Goal: Task Accomplishment & Management: Manage account settings

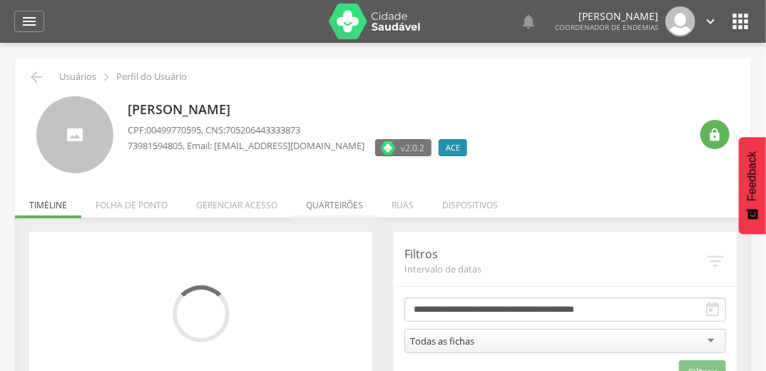
click at [342, 201] on li "Quarteirões" at bounding box center [335, 202] width 86 height 34
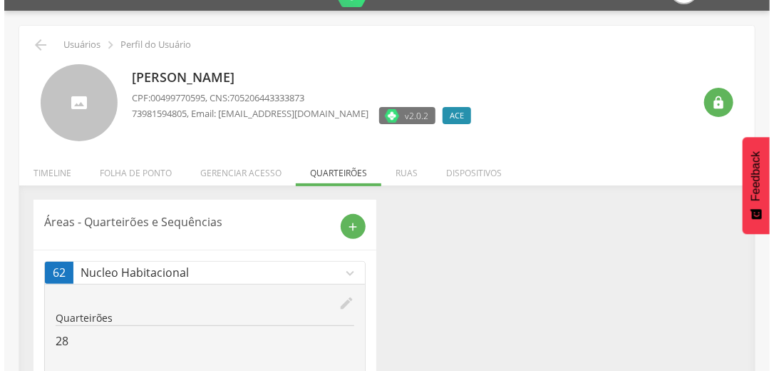
scroll to position [75, 0]
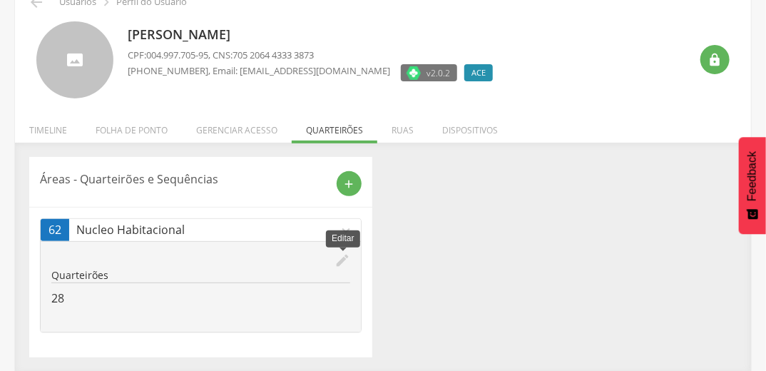
click at [341, 259] on icon "edit" at bounding box center [342, 260] width 16 height 16
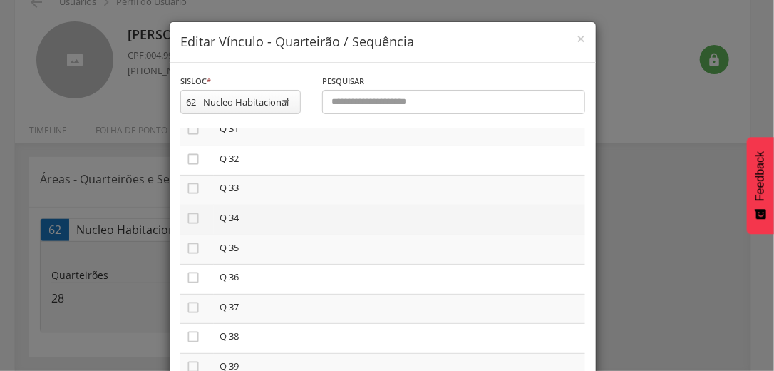
scroll to position [912, 0]
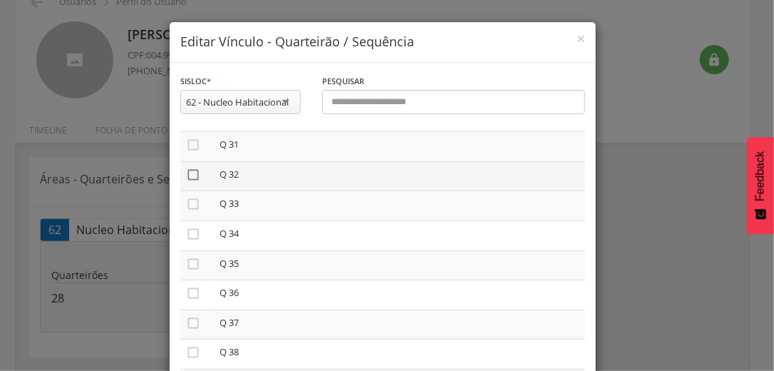
click at [189, 176] on icon "" at bounding box center [193, 175] width 14 height 14
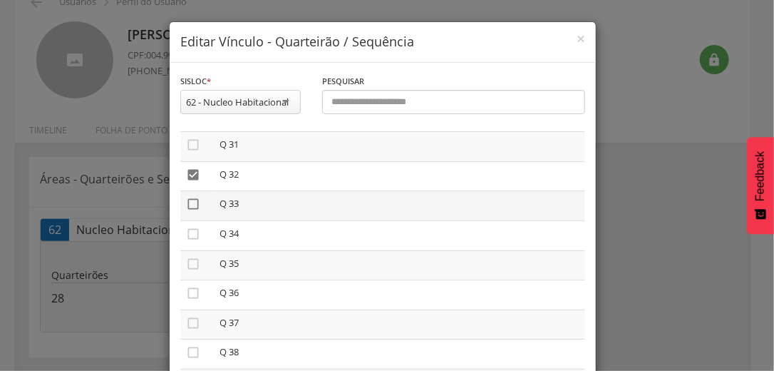
click at [186, 202] on icon "" at bounding box center [193, 204] width 14 height 14
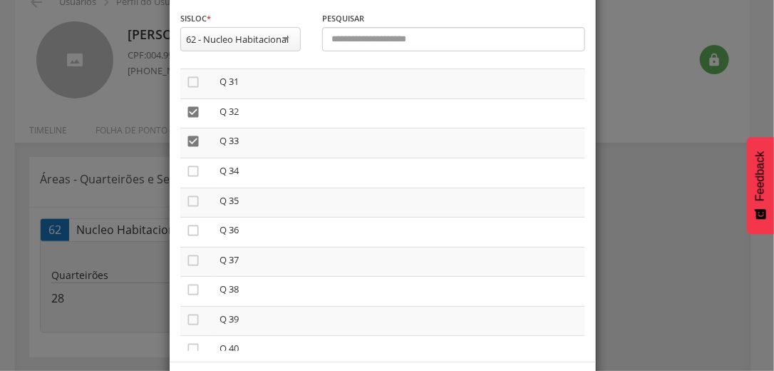
scroll to position [120, 0]
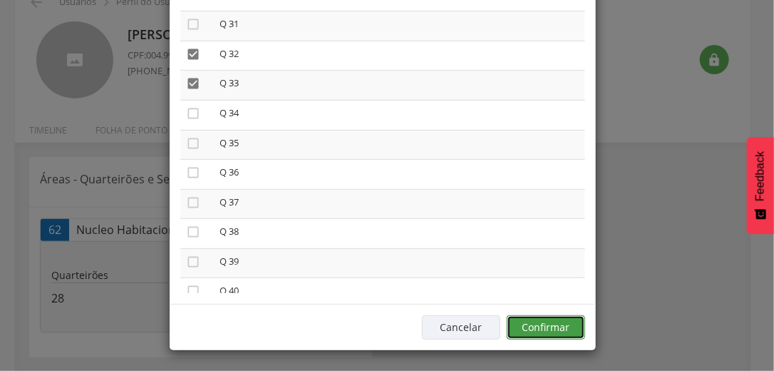
click at [556, 327] on button "Confirmar" at bounding box center [546, 327] width 78 height 24
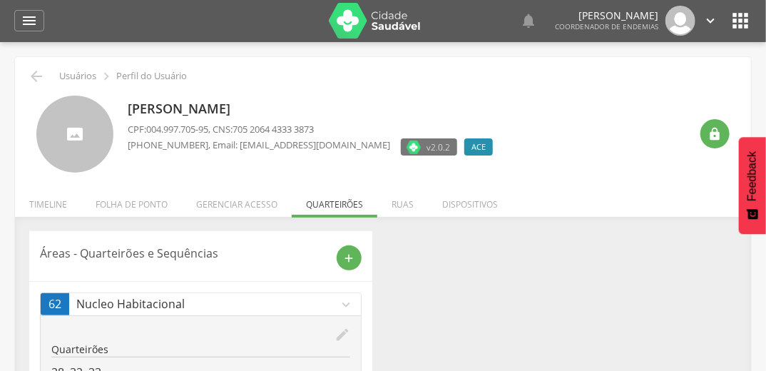
scroll to position [0, 0]
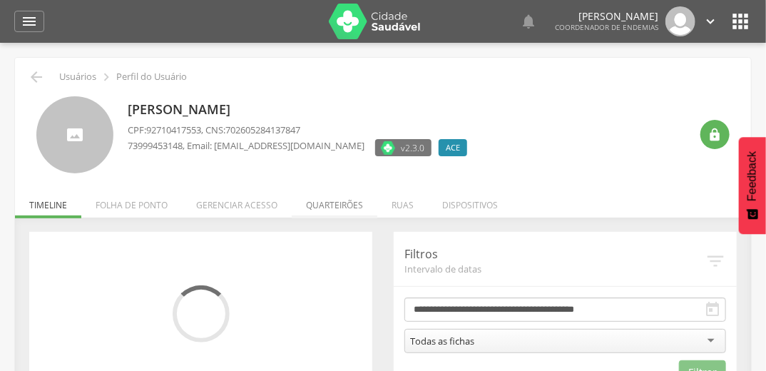
click at [329, 202] on li "Quarteirões" at bounding box center [335, 202] width 86 height 34
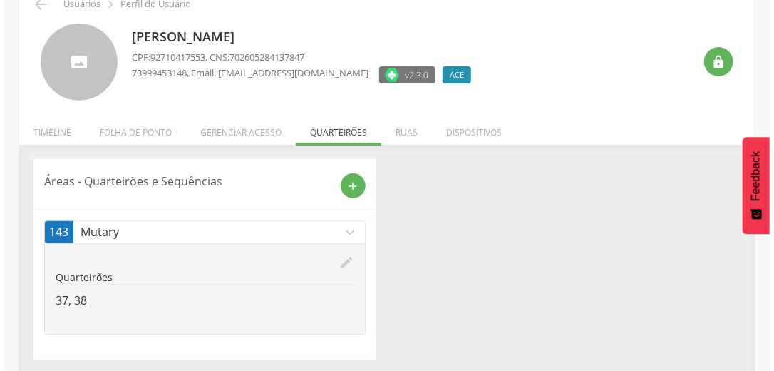
scroll to position [75, 0]
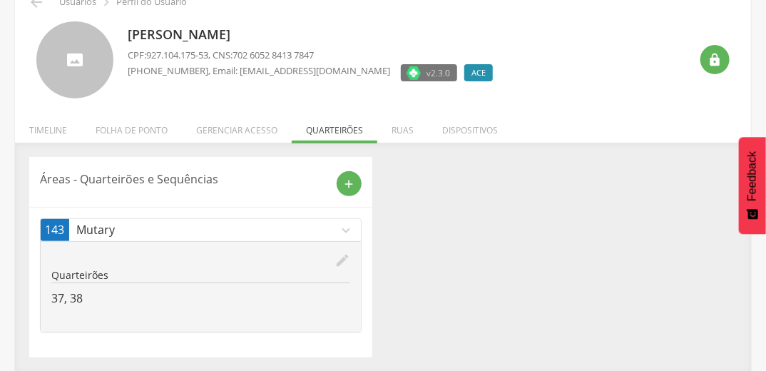
click at [344, 256] on icon "edit" at bounding box center [342, 260] width 16 height 16
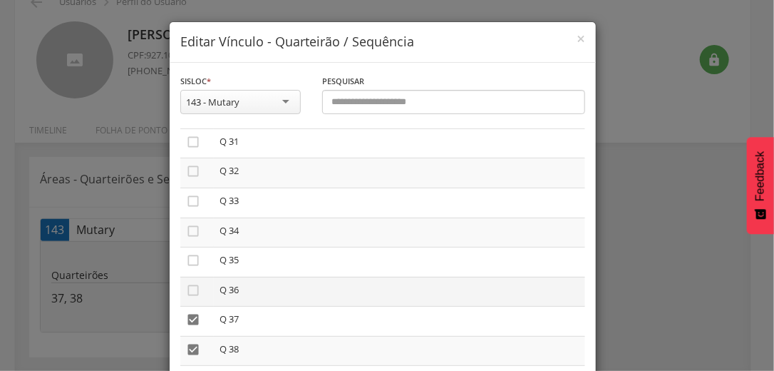
scroll to position [1026, 0]
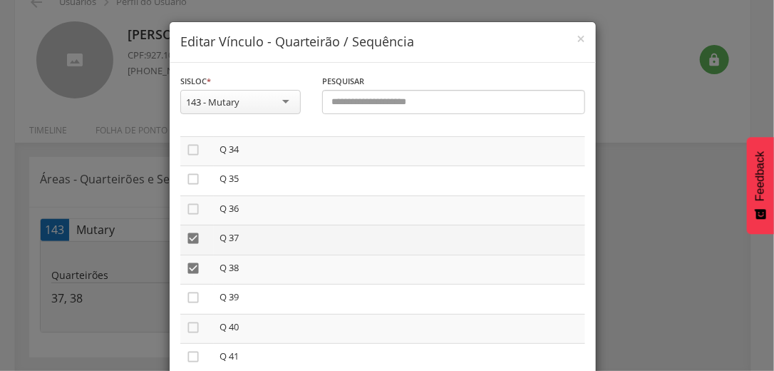
click at [187, 240] on icon "" at bounding box center [193, 238] width 14 height 14
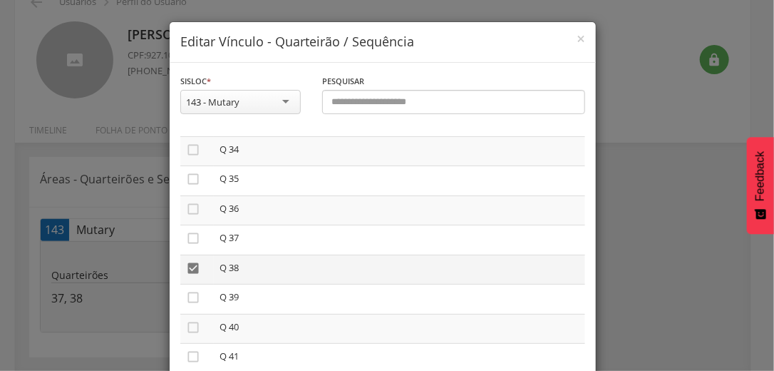
click at [186, 269] on icon "" at bounding box center [193, 268] width 14 height 14
click at [188, 220] on icon "" at bounding box center [193, 215] width 14 height 14
click at [188, 280] on icon "" at bounding box center [193, 274] width 14 height 14
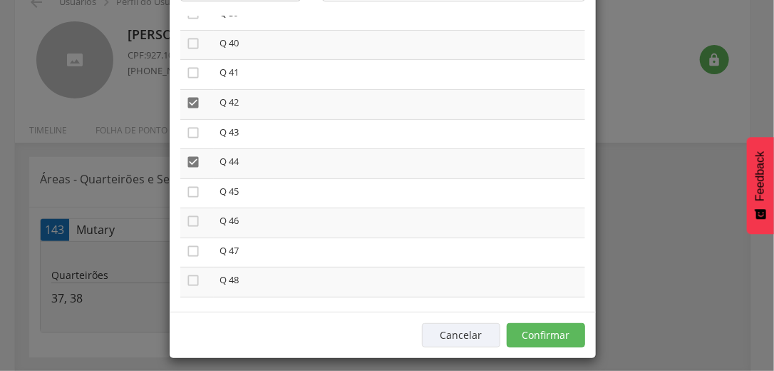
scroll to position [120, 0]
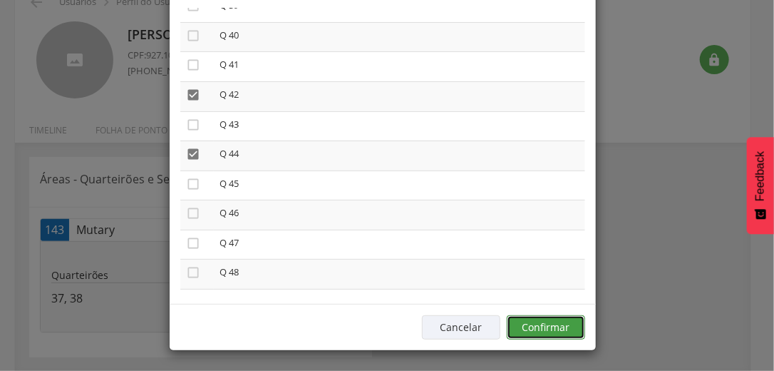
click at [539, 332] on button "Confirmar" at bounding box center [546, 327] width 78 height 24
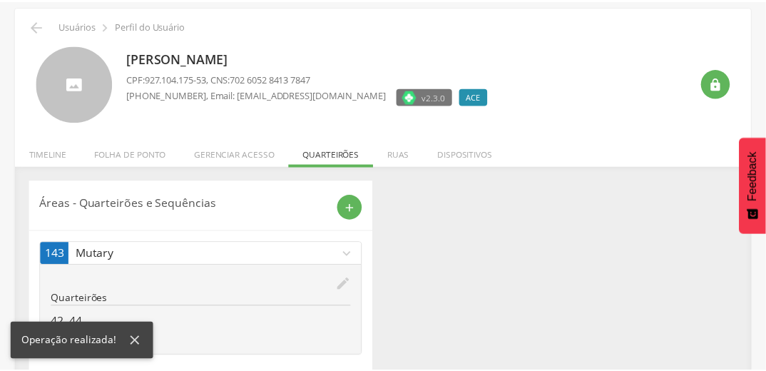
scroll to position [75, 0]
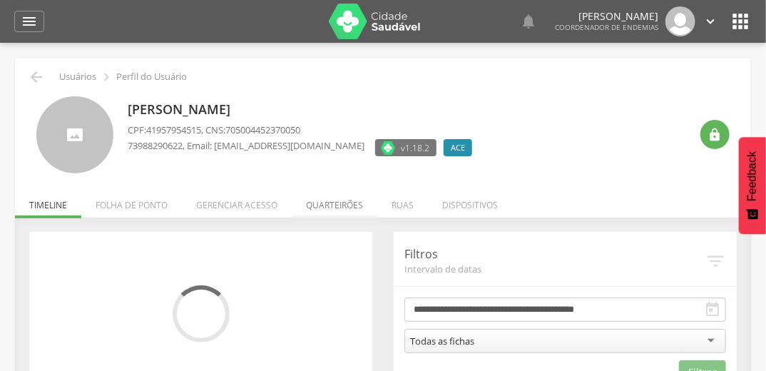
click at [334, 202] on li "Quarteirões" at bounding box center [335, 202] width 86 height 34
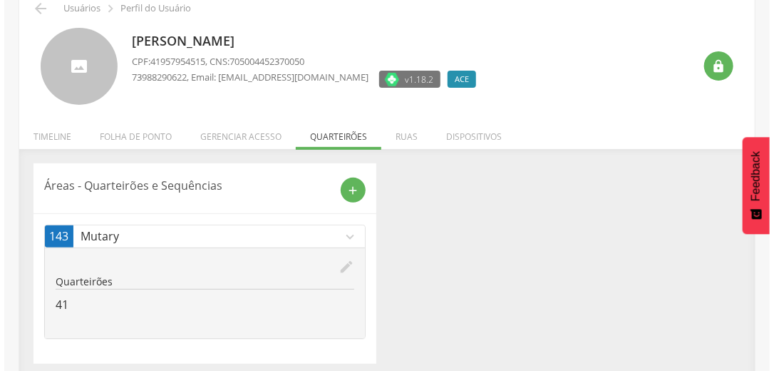
scroll to position [75, 0]
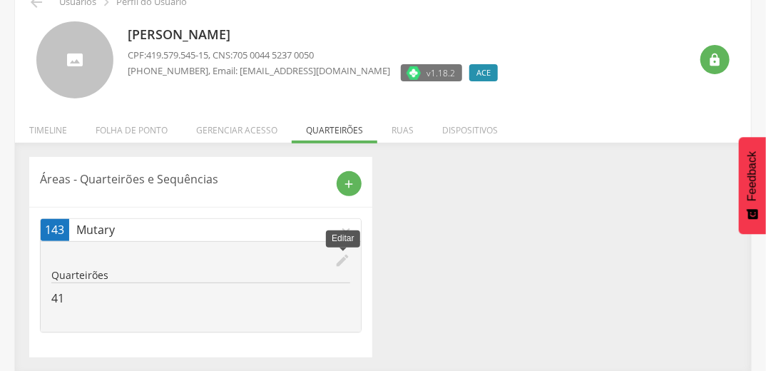
click at [339, 261] on icon "edit" at bounding box center [342, 260] width 16 height 16
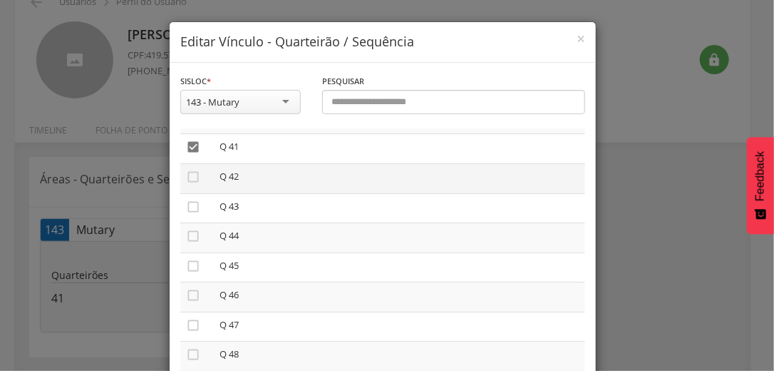
scroll to position [1255, 0]
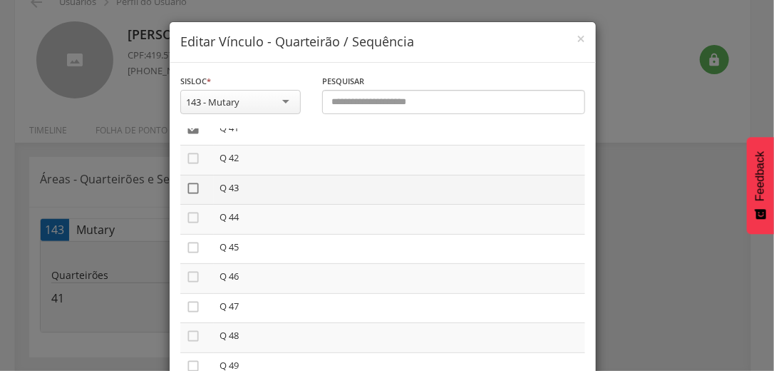
click at [188, 190] on icon "" at bounding box center [193, 188] width 14 height 14
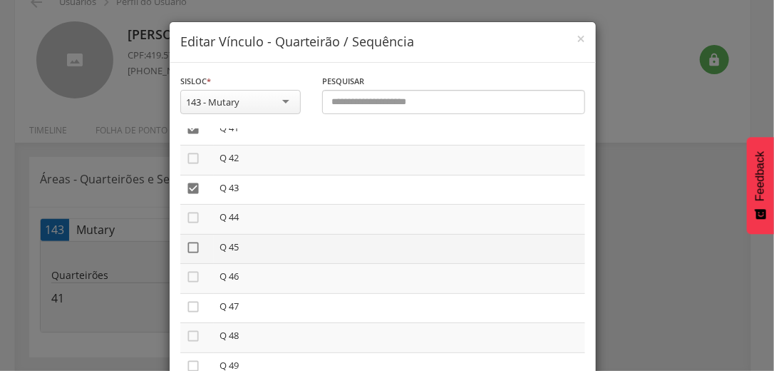
click at [187, 254] on icon "" at bounding box center [193, 247] width 14 height 14
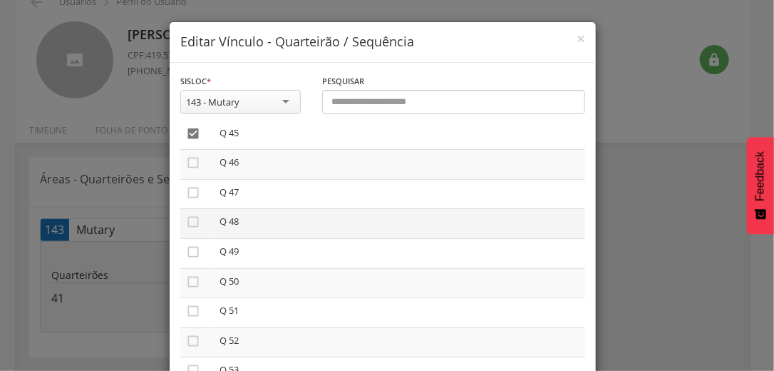
scroll to position [1312, 0]
click at [188, 225] on icon "" at bounding box center [193, 219] width 14 height 14
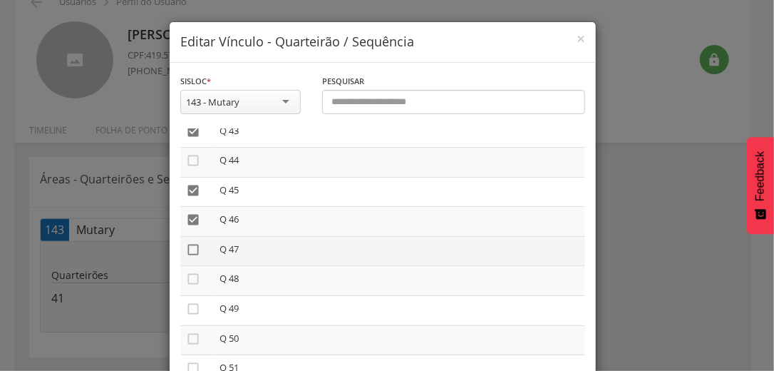
click at [186, 254] on icon "" at bounding box center [193, 249] width 14 height 14
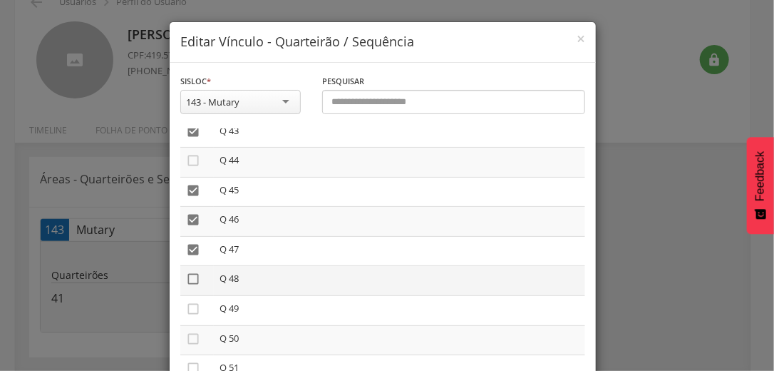
click at [187, 285] on icon "" at bounding box center [193, 279] width 14 height 14
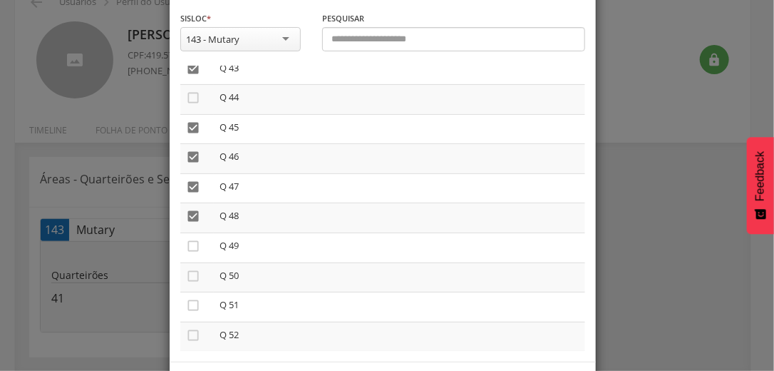
scroll to position [120, 0]
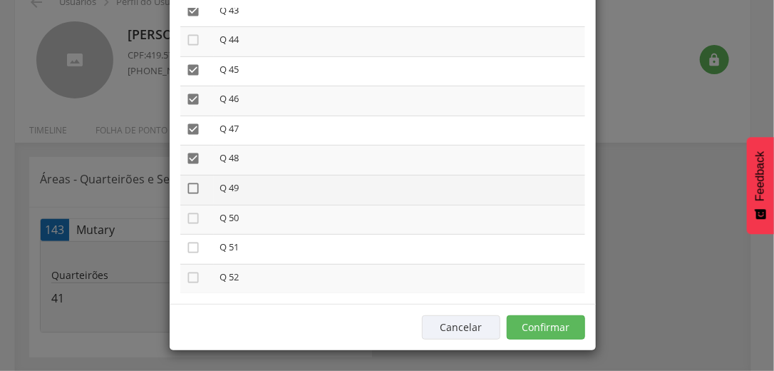
click at [186, 193] on icon "" at bounding box center [193, 188] width 14 height 14
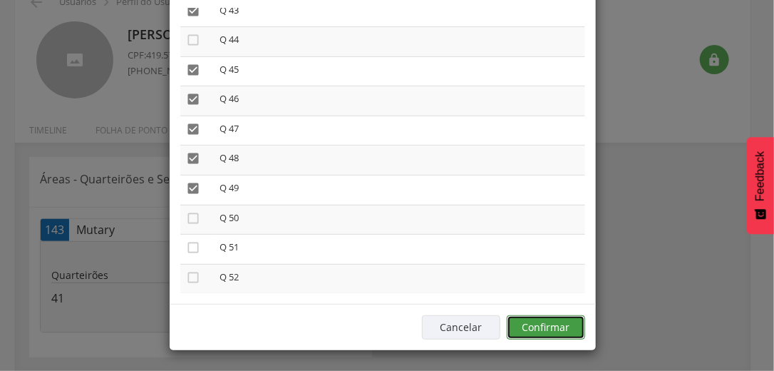
click at [547, 326] on button "Confirmar" at bounding box center [546, 327] width 78 height 24
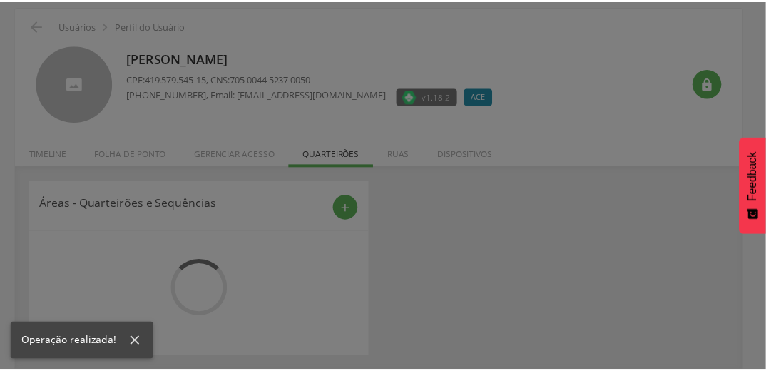
scroll to position [75, 0]
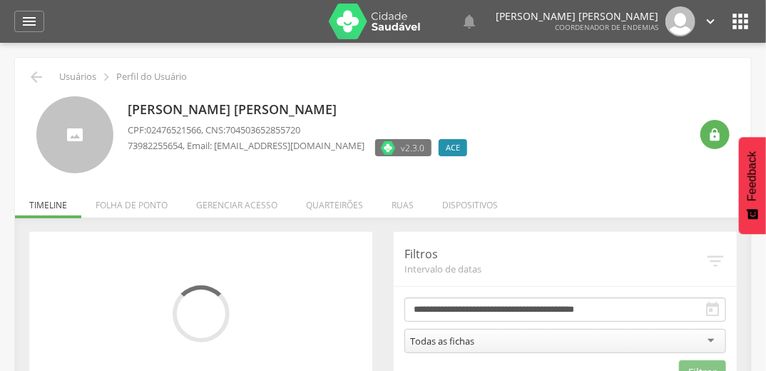
click at [331, 200] on li "Quarteirões" at bounding box center [335, 202] width 86 height 34
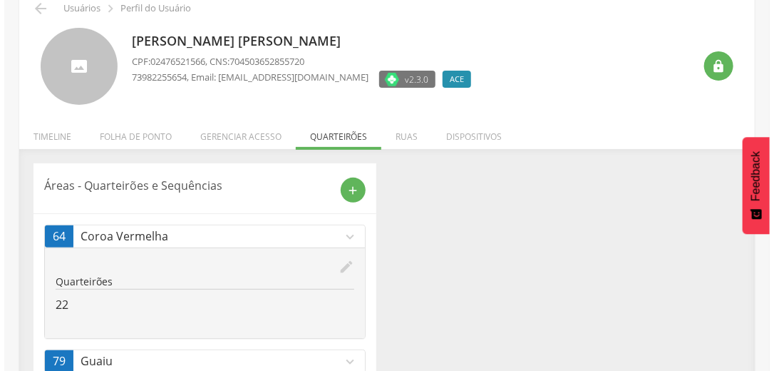
scroll to position [109, 0]
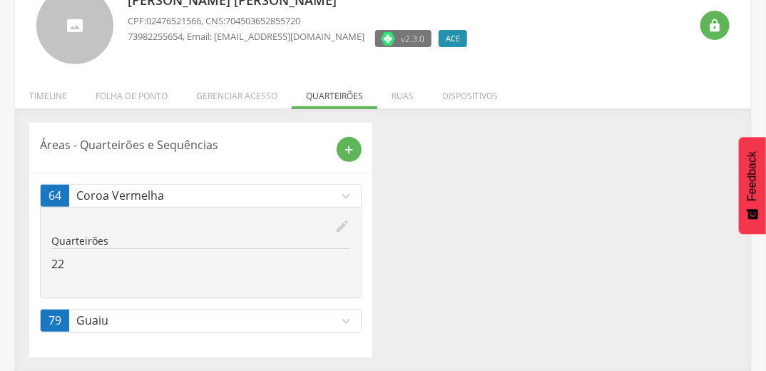
click at [339, 225] on icon "edit" at bounding box center [342, 226] width 16 height 16
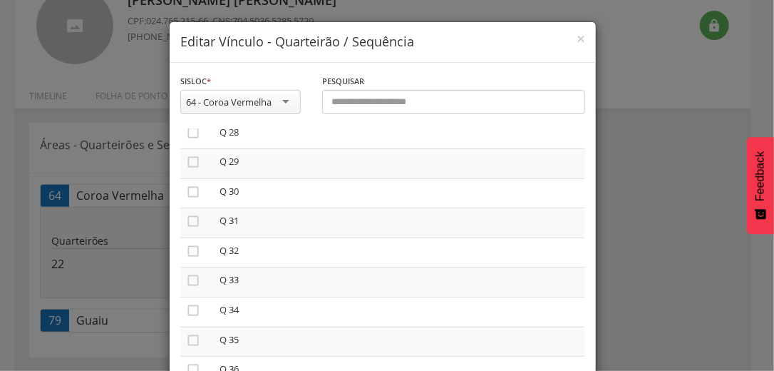
scroll to position [798, 0]
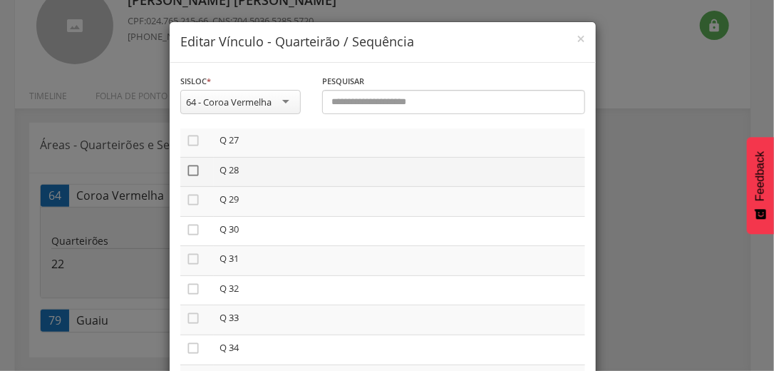
click at [190, 174] on icon "" at bounding box center [193, 170] width 14 height 14
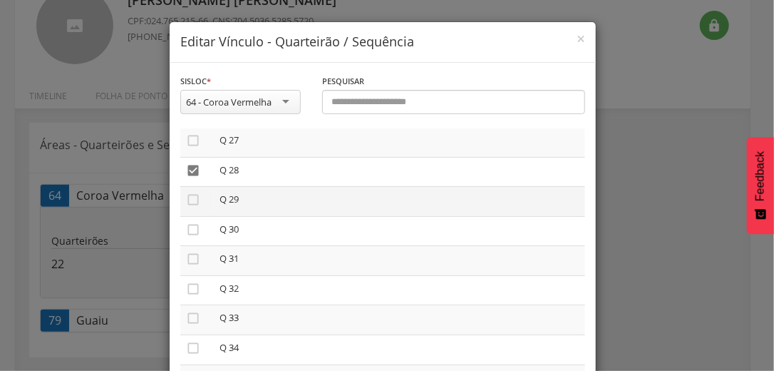
drag, startPoint x: 188, startPoint y: 201, endPoint x: 191, endPoint y: 211, distance: 10.4
click at [188, 202] on icon "" at bounding box center [193, 199] width 14 height 14
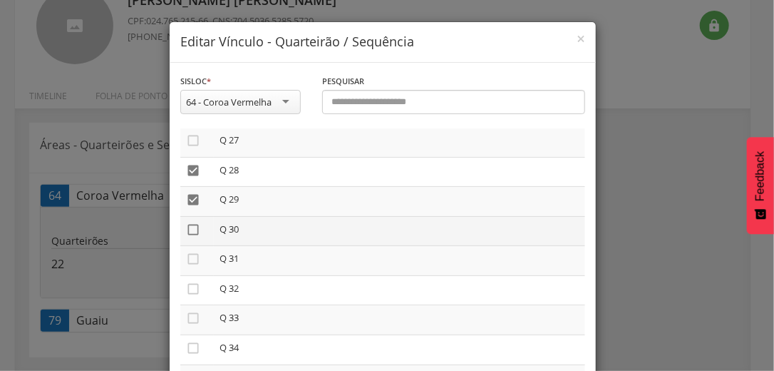
click at [188, 231] on icon "" at bounding box center [193, 229] width 14 height 14
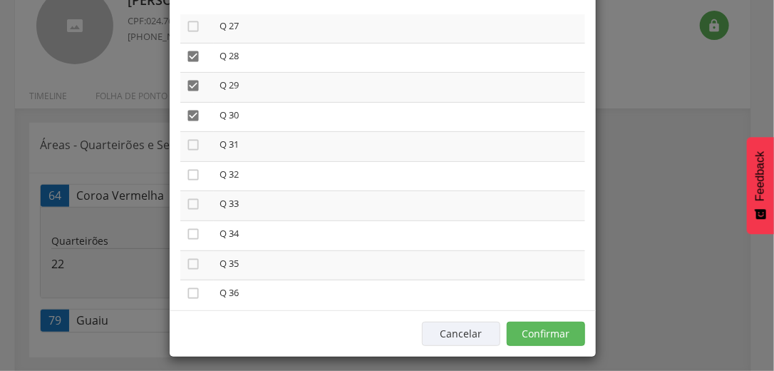
scroll to position [120, 0]
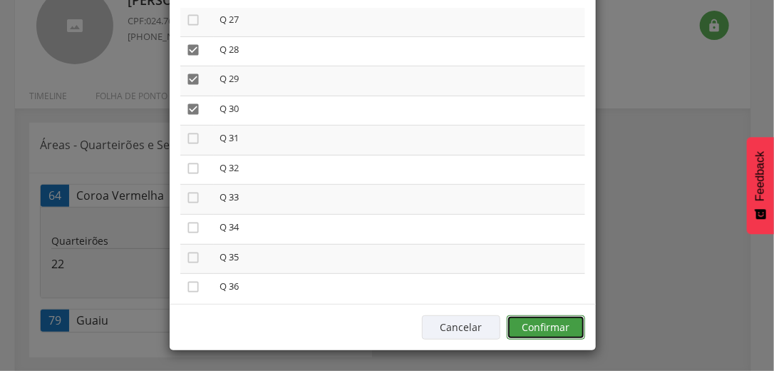
click at [560, 328] on button "Confirmar" at bounding box center [546, 327] width 78 height 24
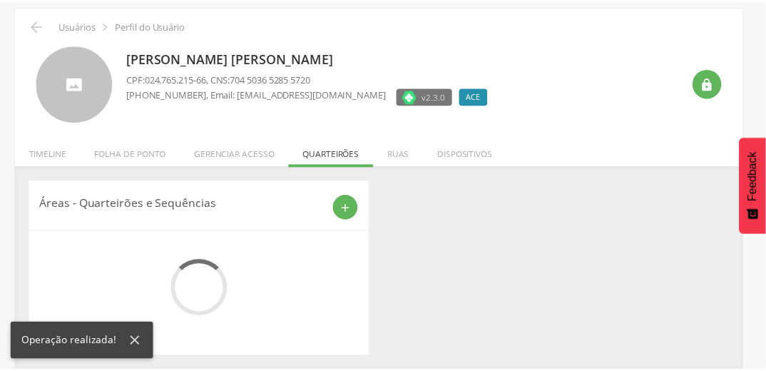
scroll to position [109, 0]
